Goal: Task Accomplishment & Management: Use online tool/utility

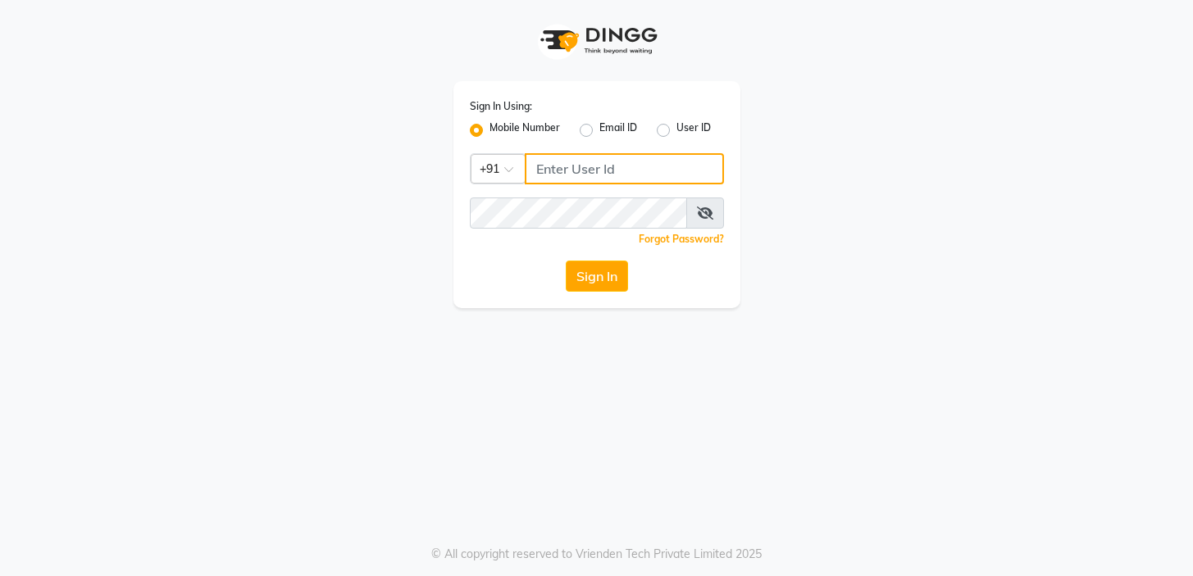
type input "7024791777"
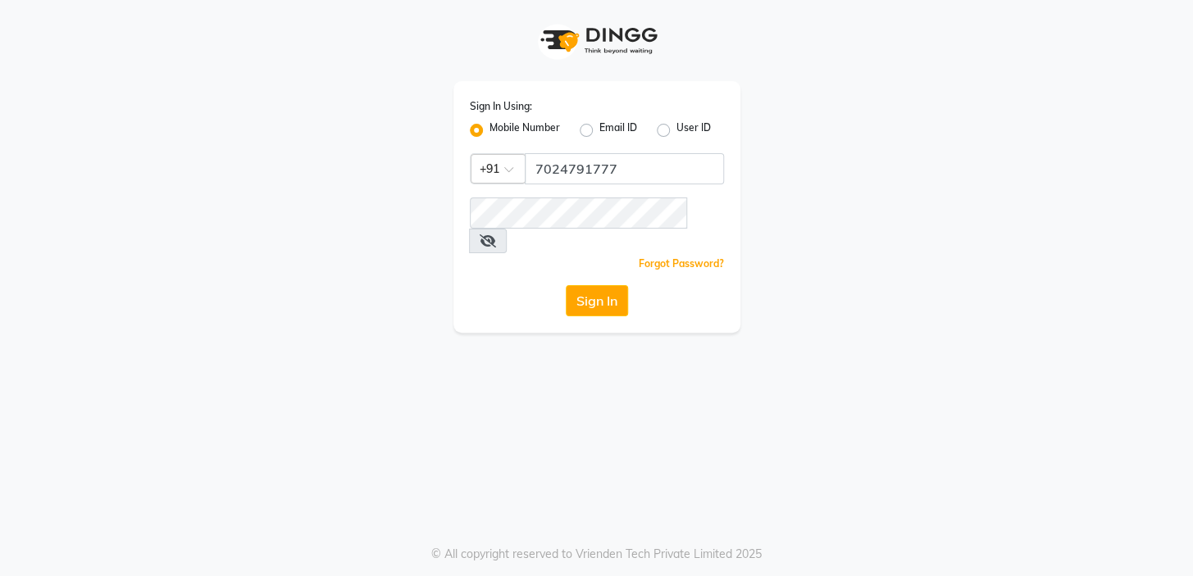
click at [612, 285] on button "Sign In" at bounding box center [597, 300] width 62 height 31
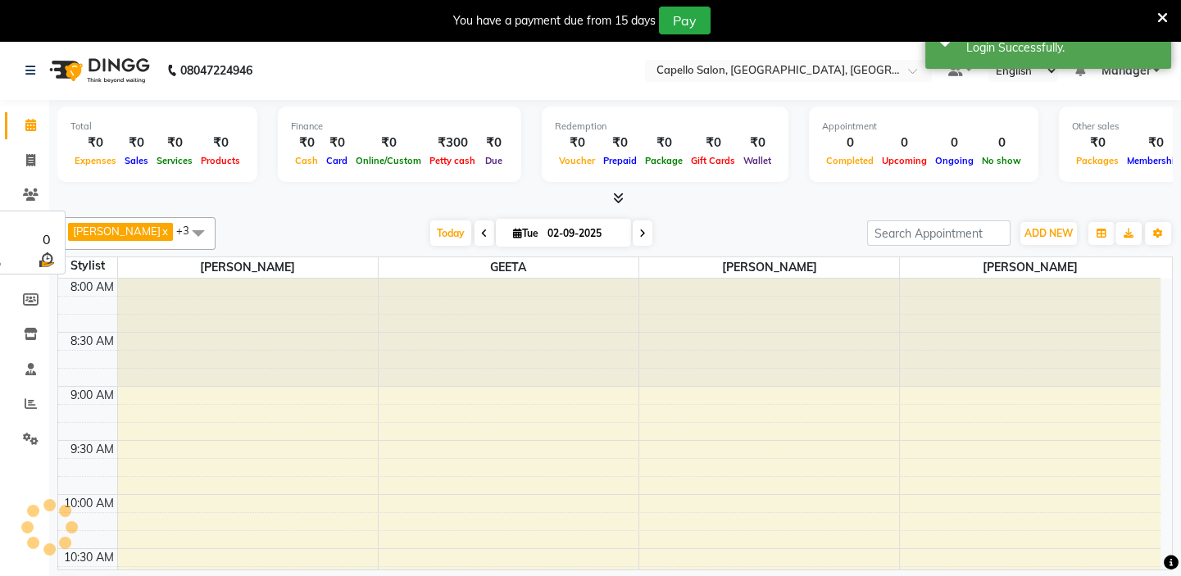
select select "en"
click at [448, 142] on div "₹300" at bounding box center [453, 143] width 54 height 19
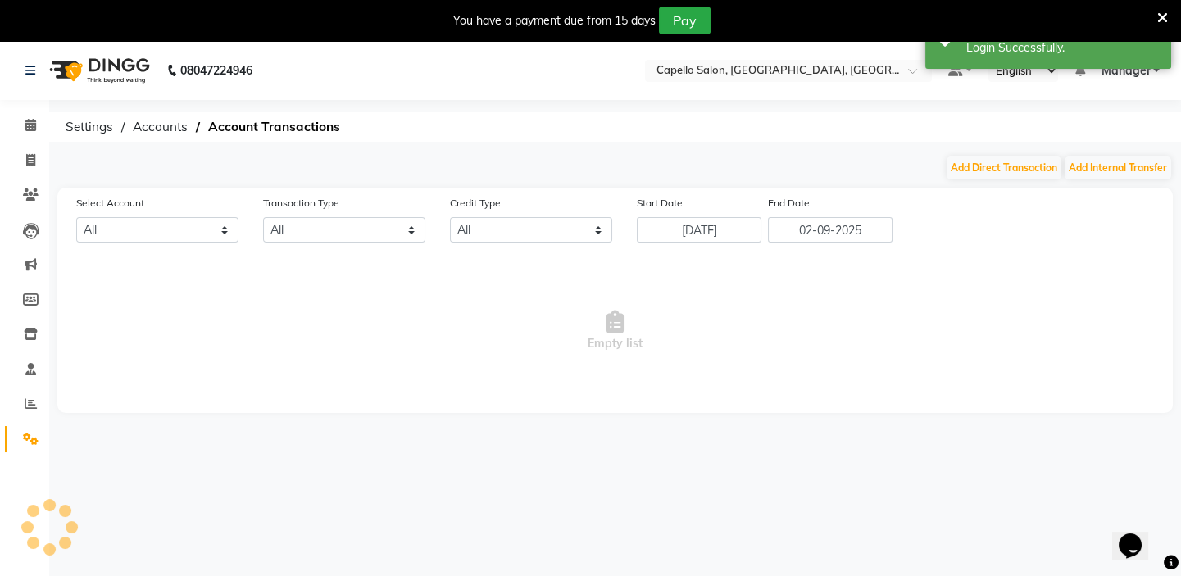
select select "3609"
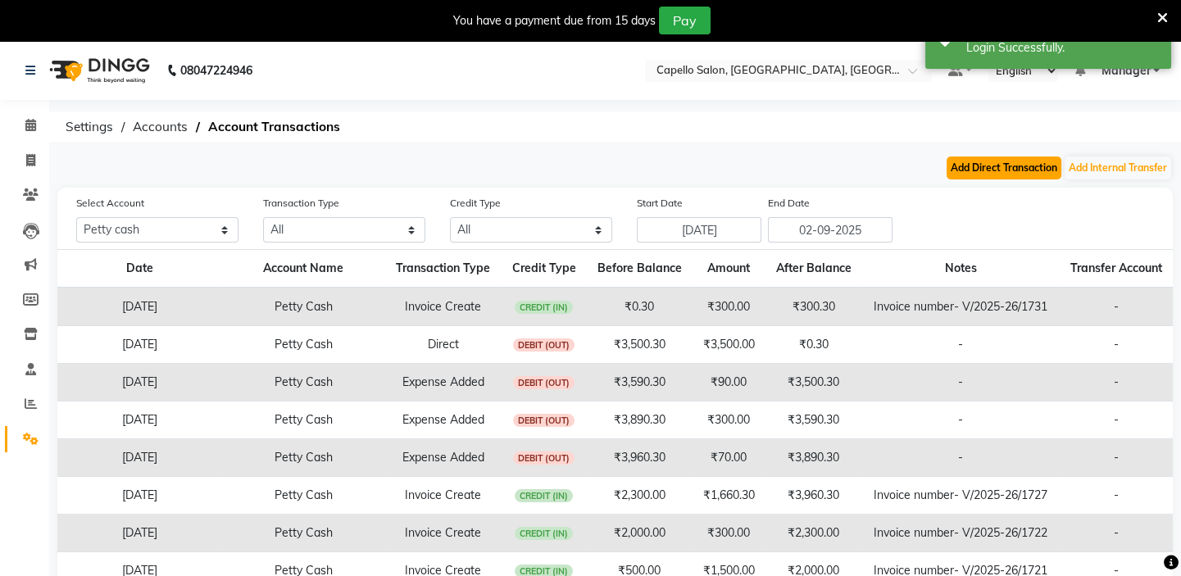
click at [1004, 167] on button "Add Direct Transaction" at bounding box center [1004, 168] width 115 height 23
select select "direct"
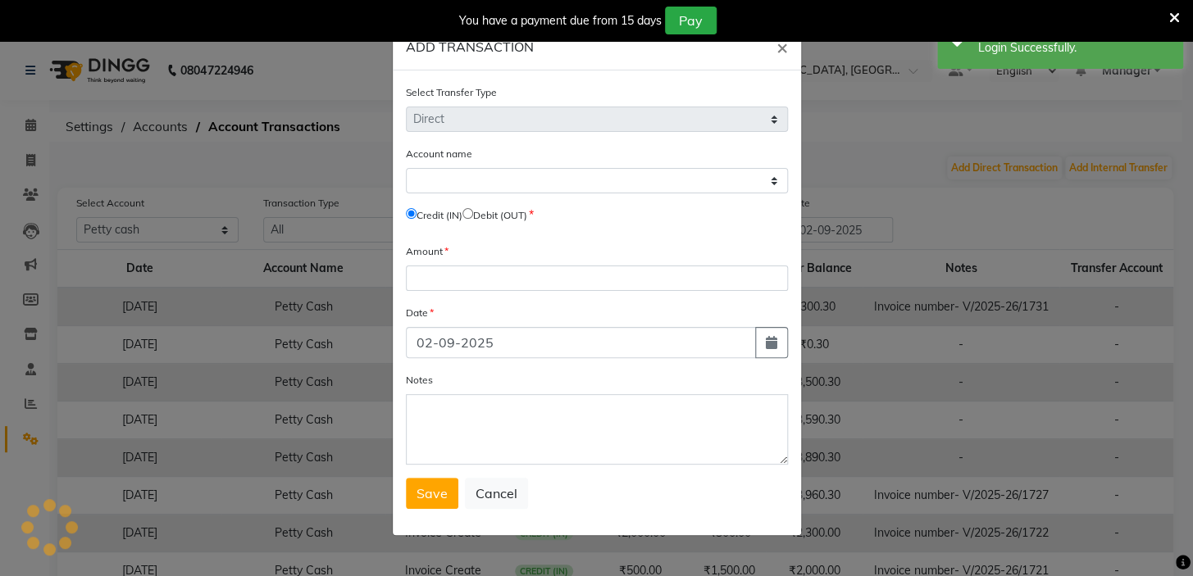
select select "3609"
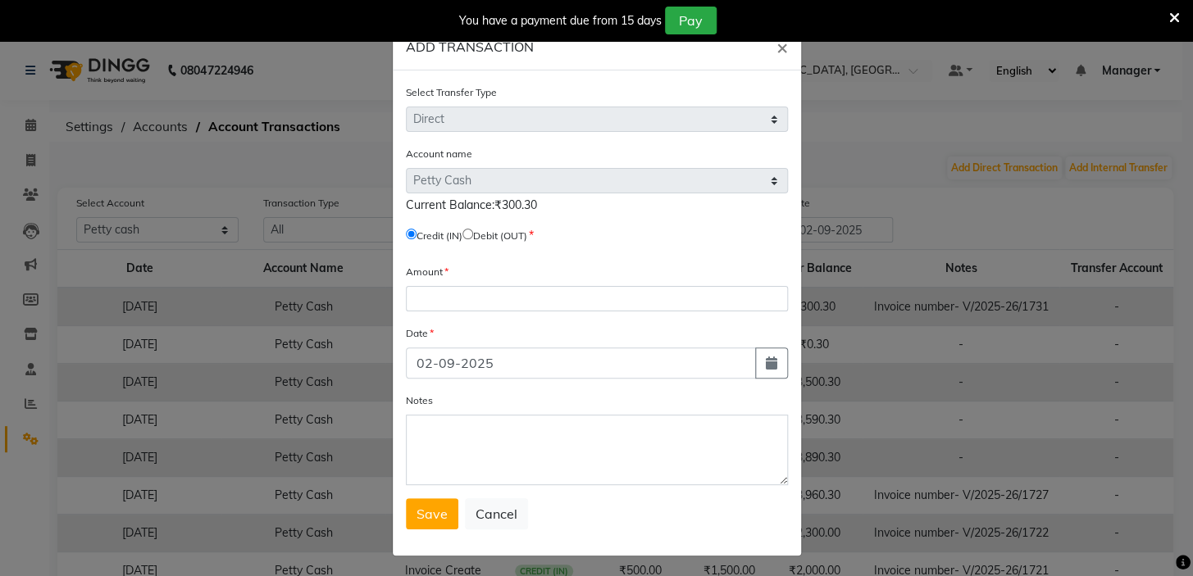
click at [469, 230] on input "radio" at bounding box center [467, 234] width 11 height 11
radio input "true"
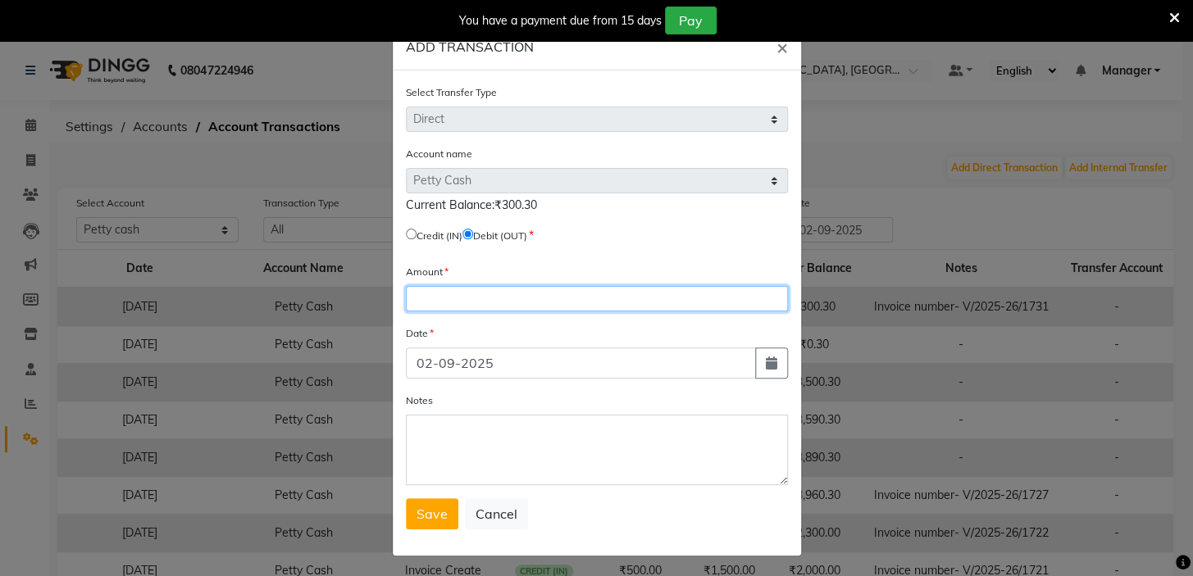
click at [453, 301] on input "number" at bounding box center [597, 298] width 382 height 25
type input "300.30"
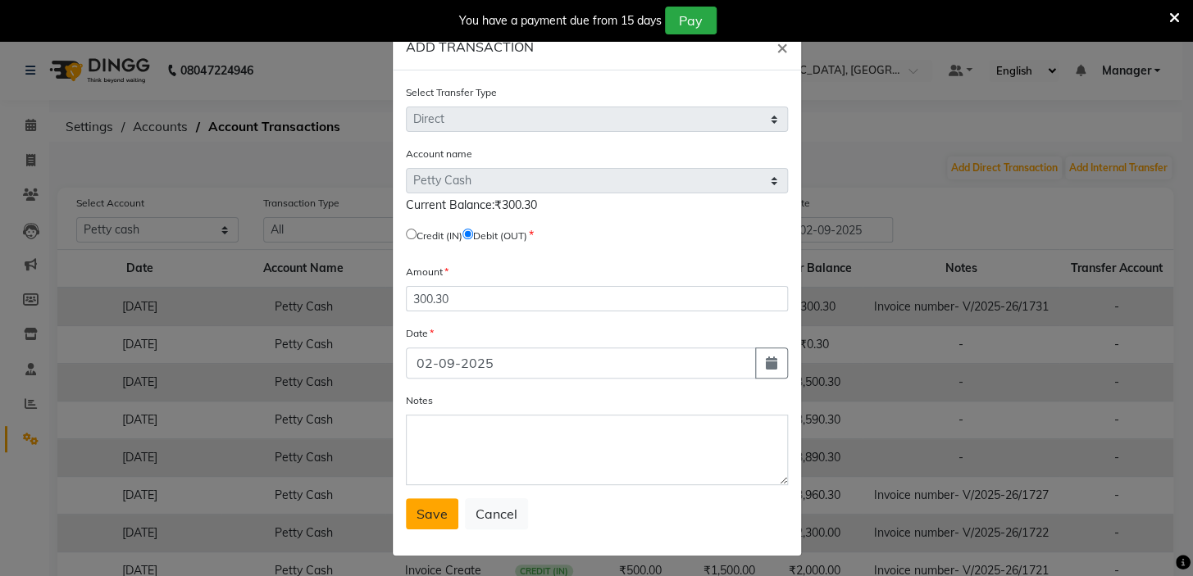
click at [436, 519] on span "Save" at bounding box center [431, 514] width 31 height 16
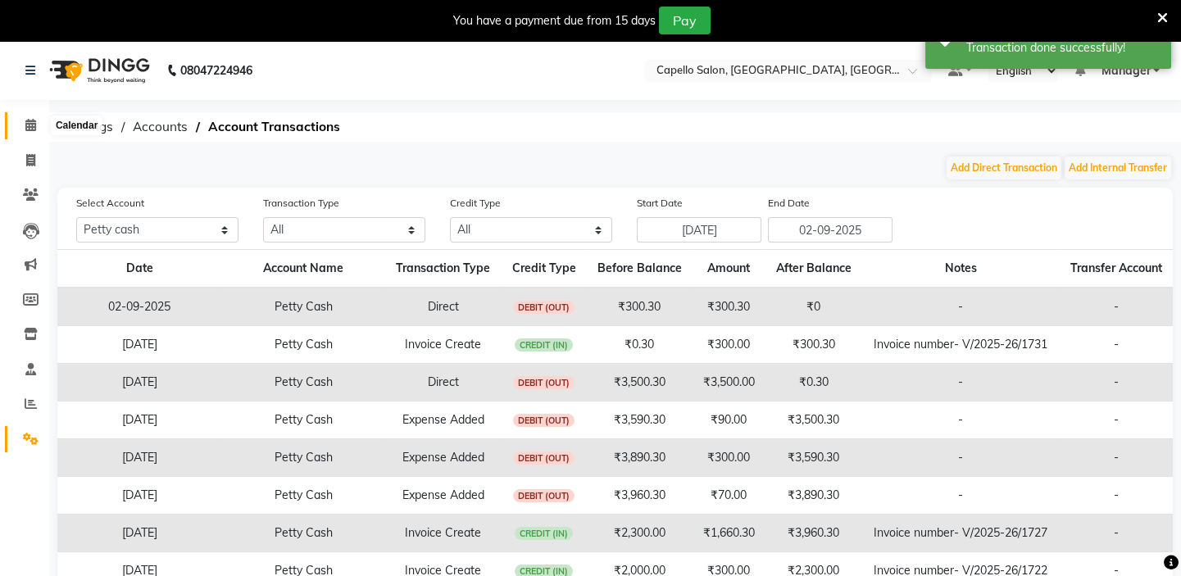
click at [25, 121] on icon at bounding box center [30, 125] width 11 height 12
